Goal: Information Seeking & Learning: Learn about a topic

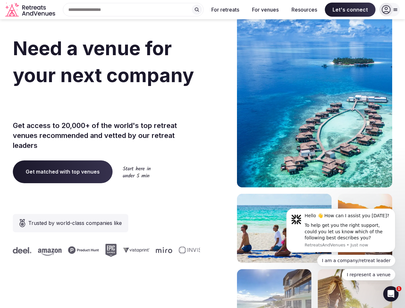
click at [202, 154] on div "Need a venue for your next company offsite? Get access to 20,000+ of the world'…" at bounding box center [202, 192] width 379 height 386
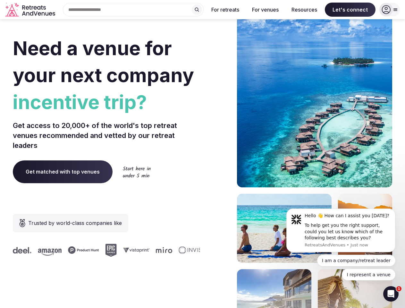
click at [133, 10] on div "Search Popular Destinations [GEOGRAPHIC_DATA], [GEOGRAPHIC_DATA] [GEOGRAPHIC_DA…" at bounding box center [131, 9] width 146 height 13
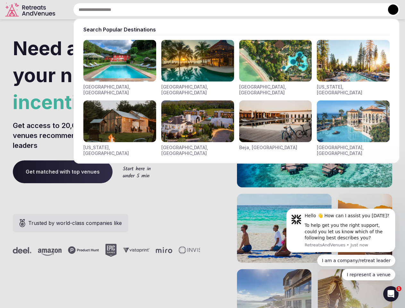
click at [197, 10] on input "text" at bounding box center [236, 9] width 327 height 13
click at [225, 10] on input "text" at bounding box center [236, 9] width 327 height 13
click at [265, 10] on input "text" at bounding box center [236, 9] width 327 height 13
click at [304, 10] on input "text" at bounding box center [236, 9] width 327 height 13
click at [350, 10] on input "text" at bounding box center [236, 9] width 327 height 13
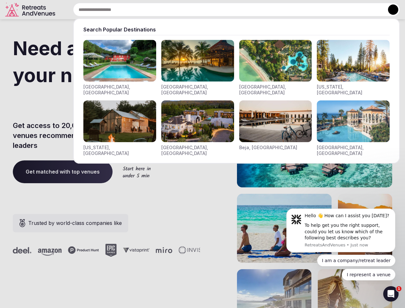
click at [389, 10] on button at bounding box center [393, 9] width 10 height 10
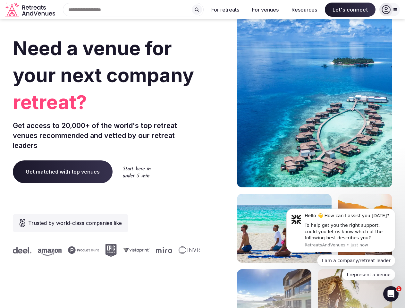
click at [341, 230] on div "To help get you the right support, could you let us know which of the following…" at bounding box center [347, 231] width 86 height 19
